Goal: Task Accomplishment & Management: Manage account settings

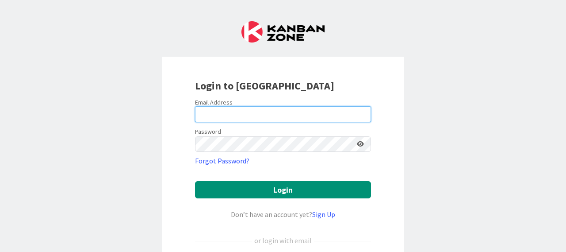
type input "meitha.kwik@heavenlyblush.com"
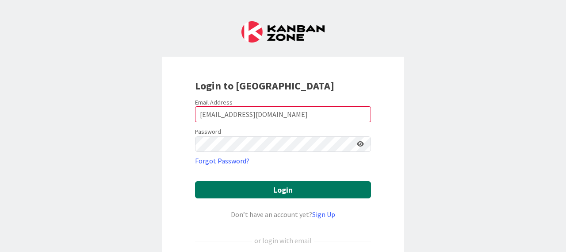
click at [239, 182] on button "Login" at bounding box center [283, 189] width 176 height 17
click at [325, 187] on button "Login" at bounding box center [283, 189] width 176 height 17
